Goal: Task Accomplishment & Management: Complete application form

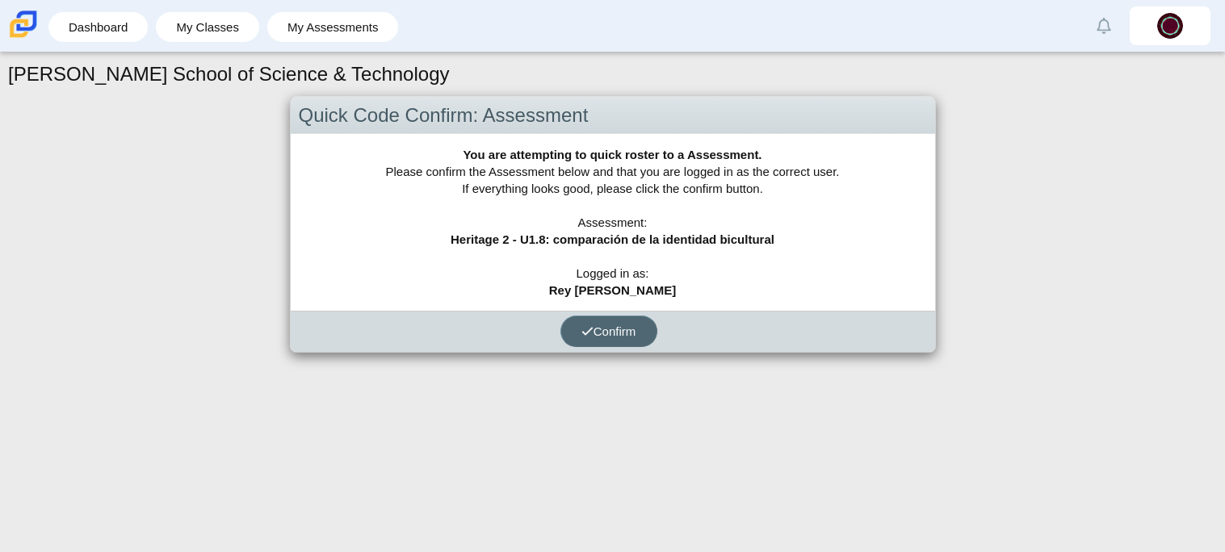
click at [618, 336] on span "Confirm" at bounding box center [608, 331] width 55 height 14
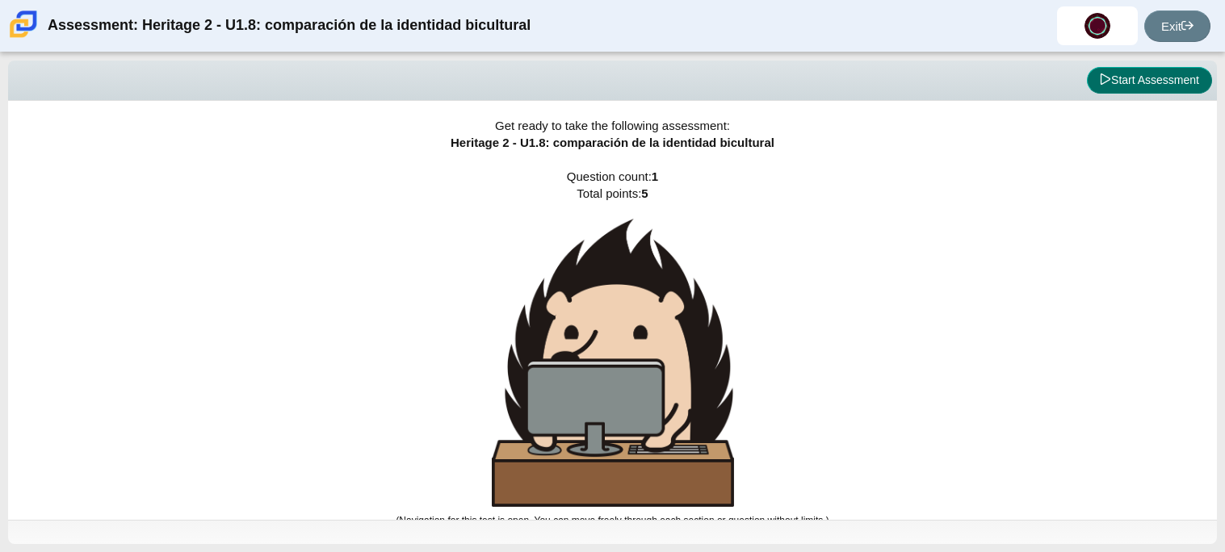
click at [1133, 69] on button "Start Assessment" at bounding box center [1149, 80] width 125 height 27
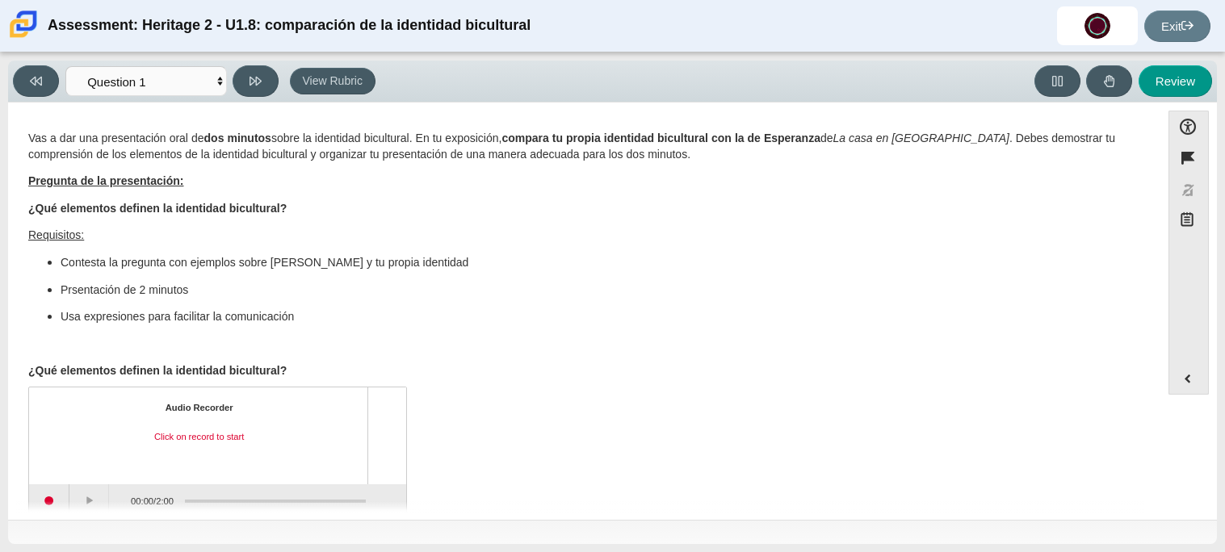
scroll to position [26, 0]
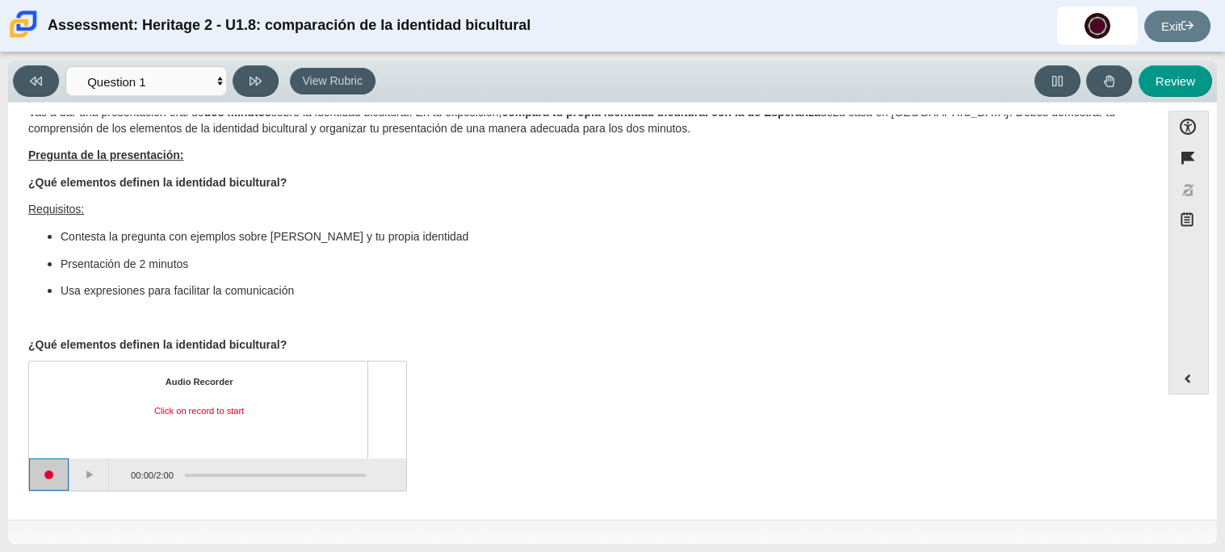
click at [47, 483] on button "Start recording" at bounding box center [49, 474] width 40 height 32
click at [48, 475] on button "Stop recording" at bounding box center [49, 474] width 40 height 32
click at [90, 473] on button "Play" at bounding box center [89, 474] width 40 height 32
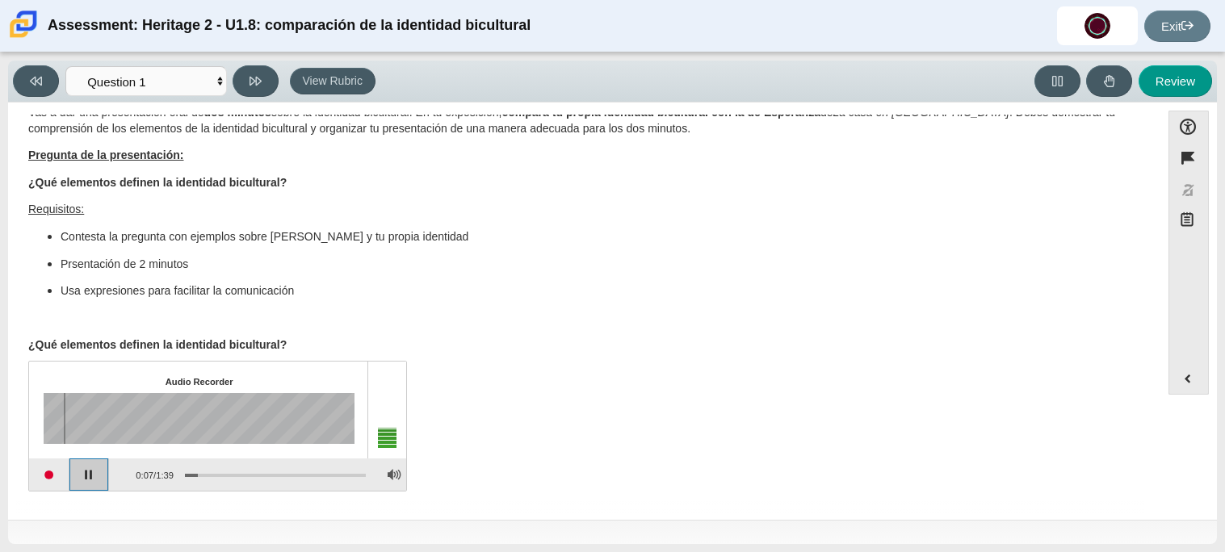
click at [90, 473] on button "Pause playback" at bounding box center [89, 474] width 40 height 32
click at [1175, 82] on button "Review" at bounding box center [1174, 80] width 73 height 31
select select "review"
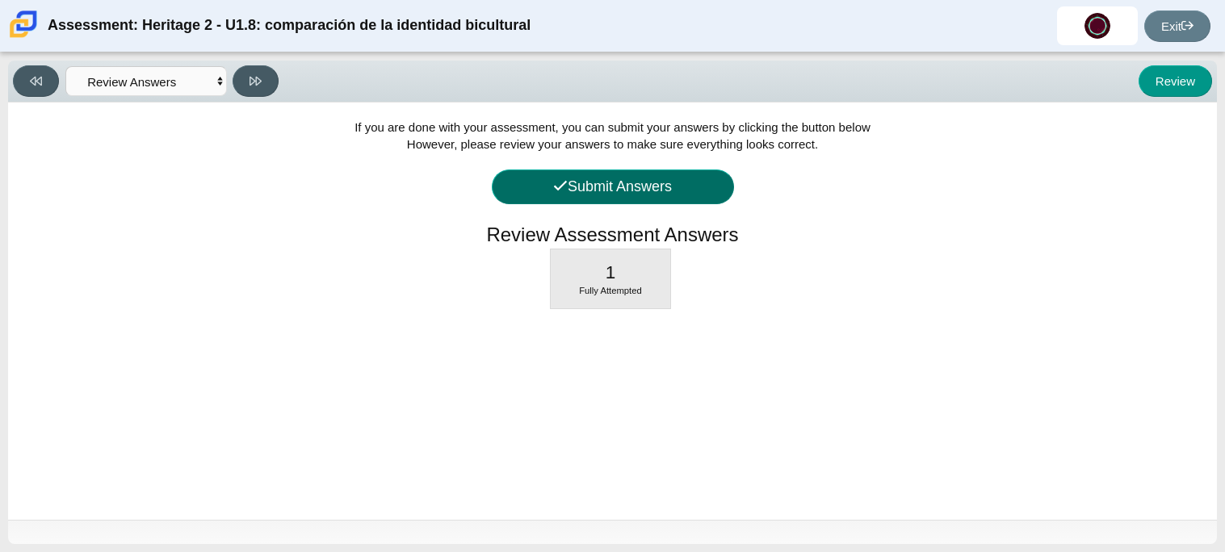
click at [578, 189] on button "Submit Answers" at bounding box center [613, 187] width 242 height 35
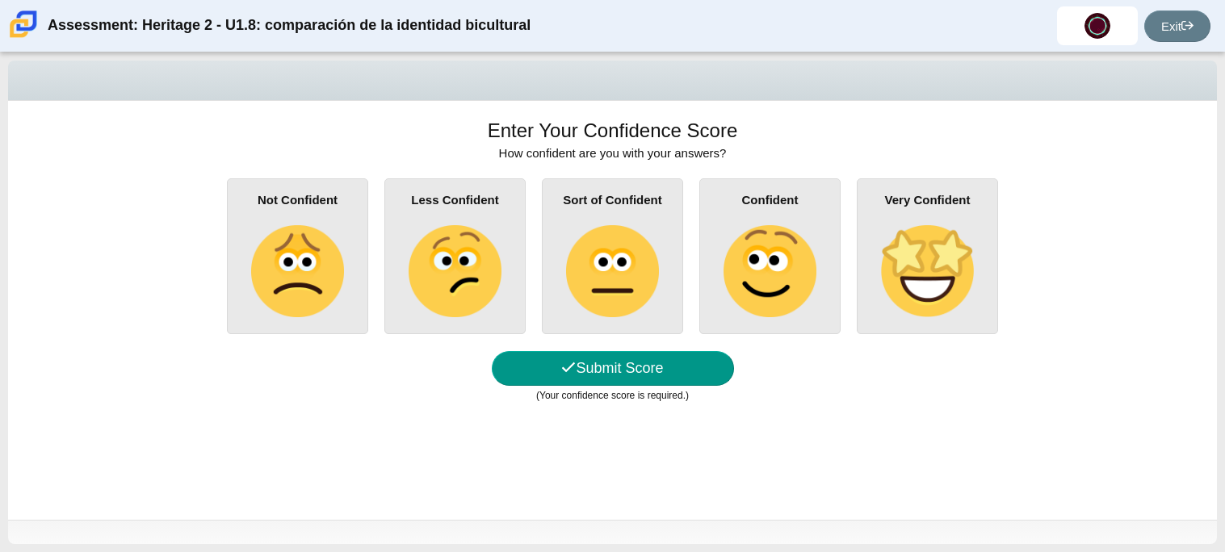
click at [558, 240] on div "Sort of Confident" at bounding box center [612, 256] width 141 height 156
click at [0, 0] on input "Sort of Confident" at bounding box center [0, 0] width 0 height 0
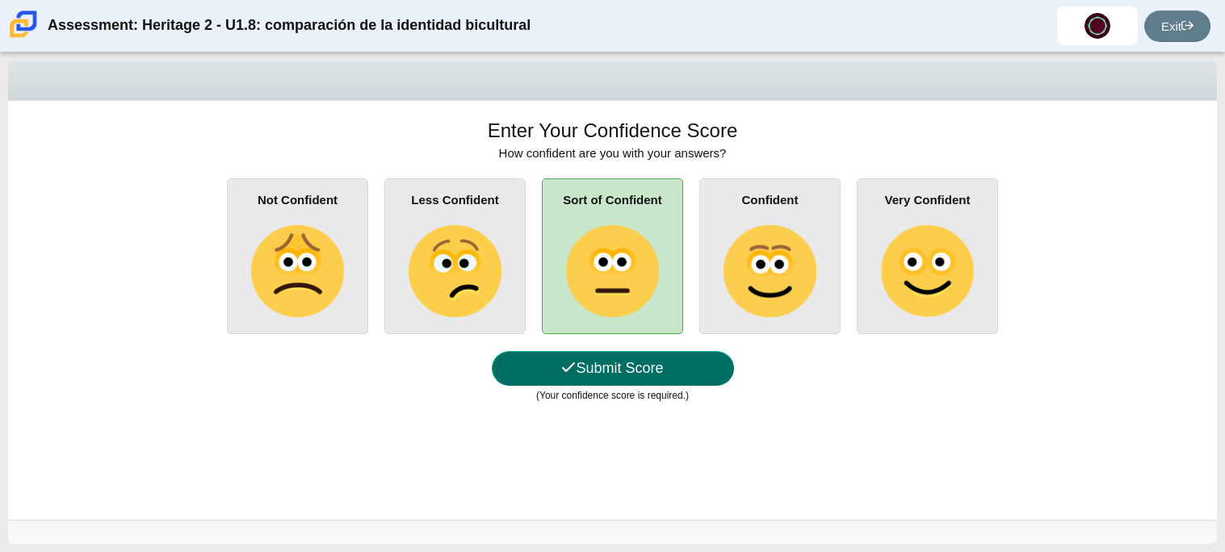
click at [589, 379] on button "Submit Score" at bounding box center [613, 368] width 242 height 35
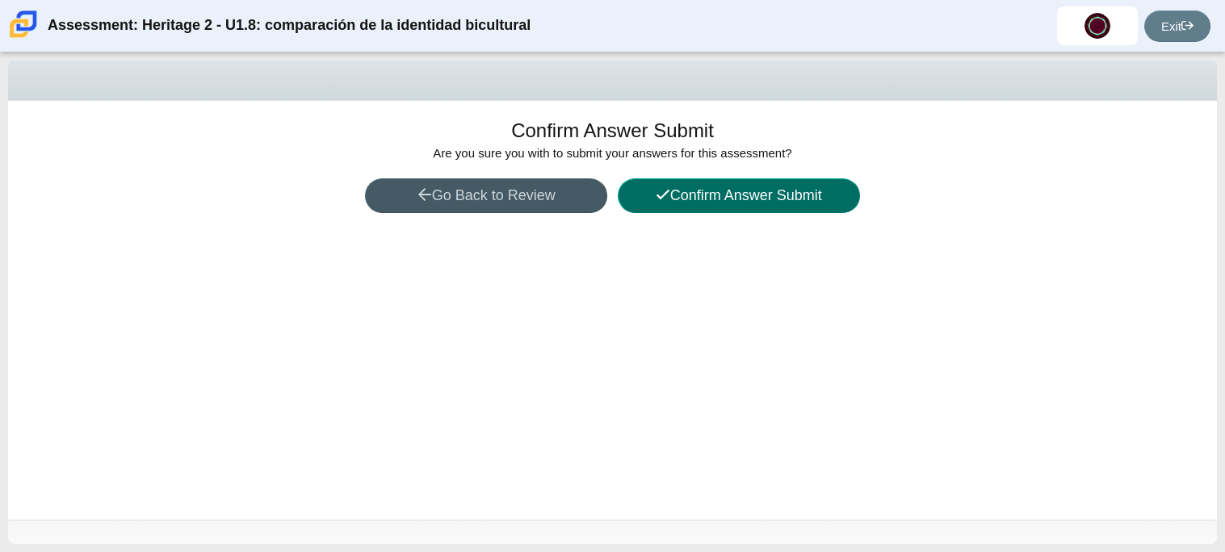
click at [661, 185] on button "Confirm Answer Submit" at bounding box center [739, 195] width 242 height 35
